Goal: Task Accomplishment & Management: Manage account settings

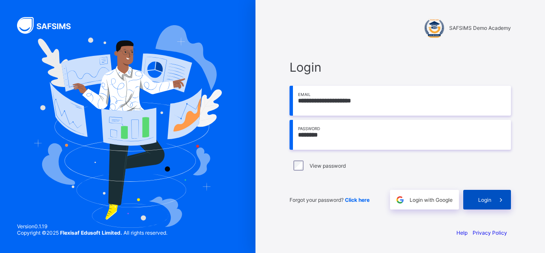
click at [486, 196] on div "Login" at bounding box center [488, 200] width 48 height 20
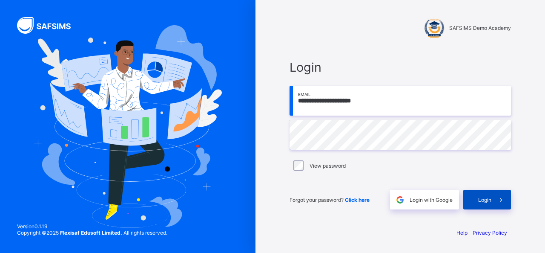
click at [496, 200] on span at bounding box center [502, 200] width 20 height 20
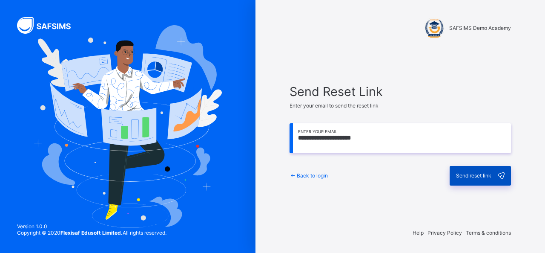
click at [470, 177] on span "Send reset link" at bounding box center [473, 175] width 35 height 6
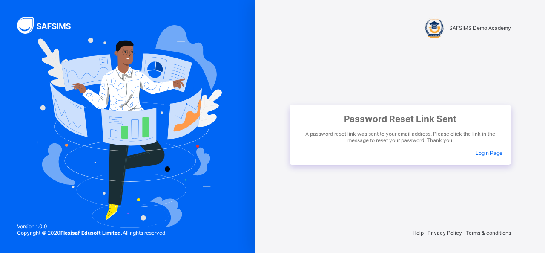
click at [491, 152] on span "Login Page" at bounding box center [489, 153] width 27 height 6
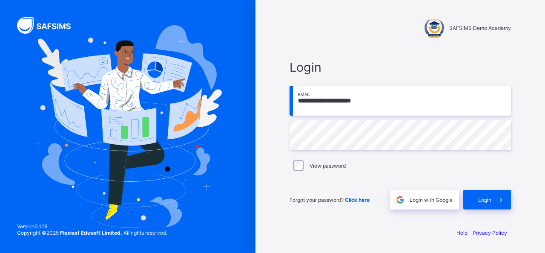
click at [369, 198] on span "Click here" at bounding box center [357, 199] width 25 height 6
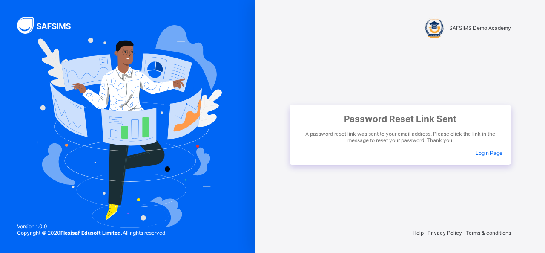
click at [497, 155] on span "Login Page" at bounding box center [489, 153] width 27 height 6
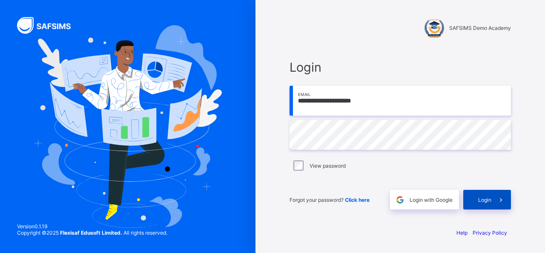
click at [487, 197] on span "Login" at bounding box center [484, 199] width 13 height 6
click at [488, 199] on span "Login" at bounding box center [484, 199] width 13 height 6
click at [354, 202] on span "Click here" at bounding box center [357, 199] width 25 height 6
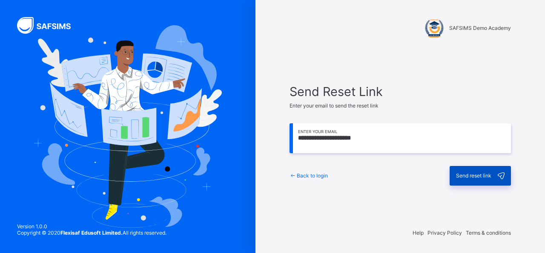
click at [476, 178] on div "Send reset link" at bounding box center [480, 176] width 61 height 20
